Goal: Check status: Check status

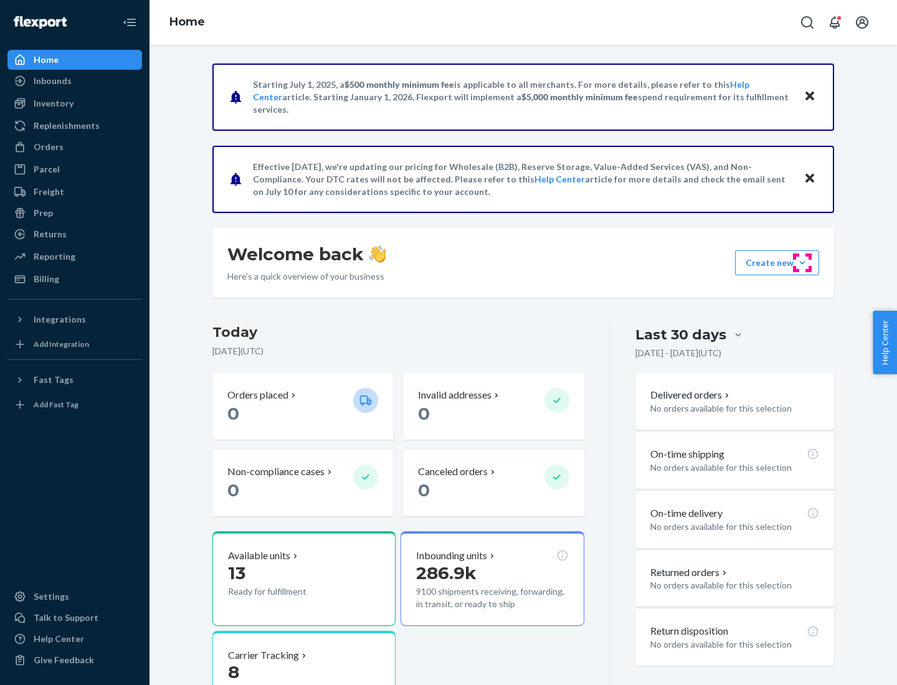
click at [802, 263] on button "Create new Create new inbound Create new order Create new product" at bounding box center [777, 262] width 84 height 25
click at [52, 81] on div "Inbounds" at bounding box center [53, 81] width 38 height 12
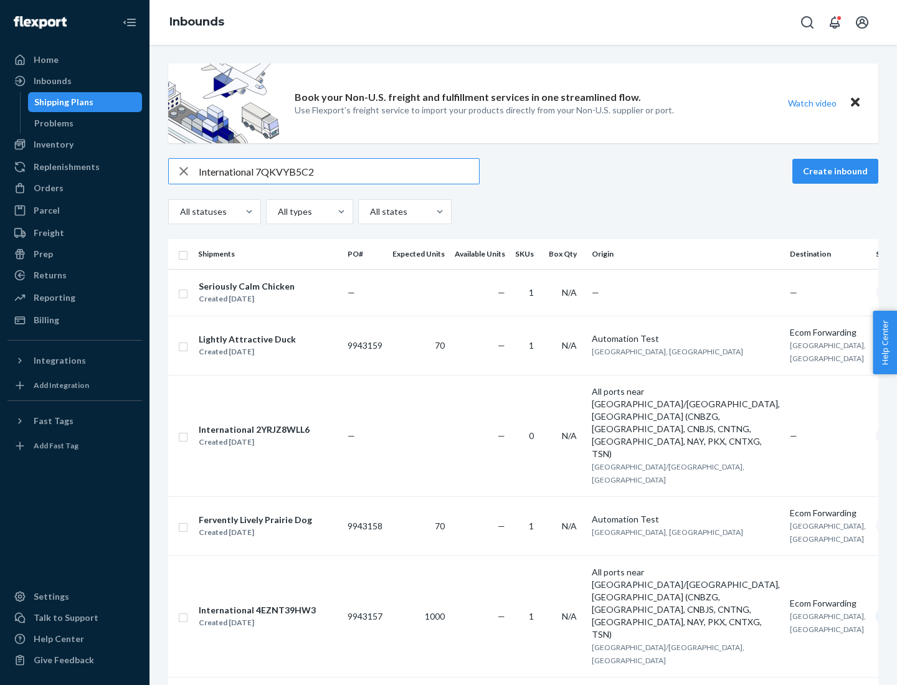
type input "International 7QKVYB5C29"
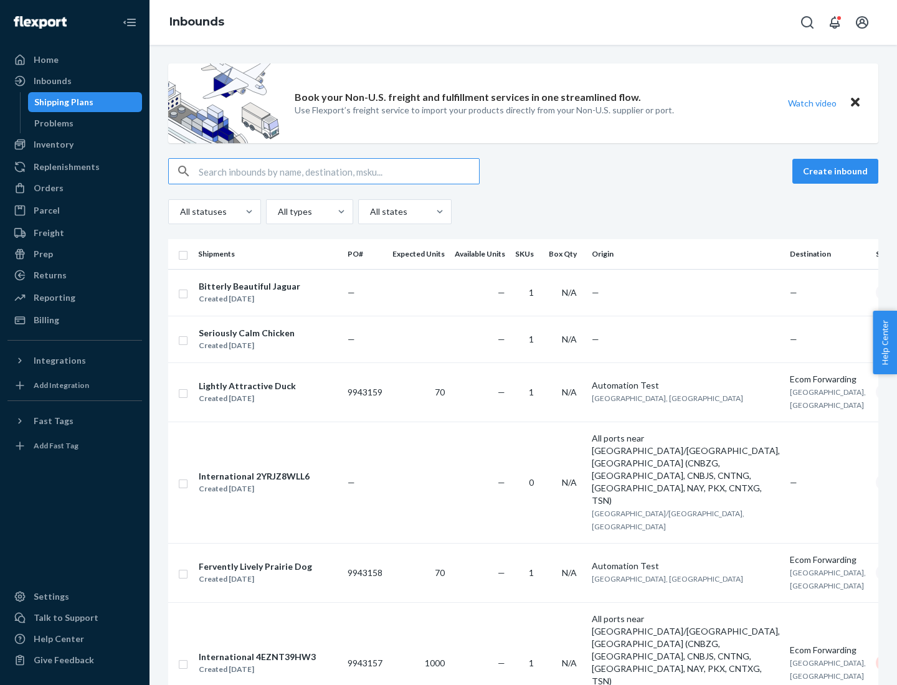
click at [276, 293] on div "Created [DATE]" at bounding box center [249, 299] width 101 height 12
